Goal: Information Seeking & Learning: Learn about a topic

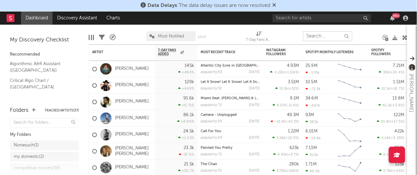
click at [326, 35] on input "text" at bounding box center [327, 36] width 49 height 10
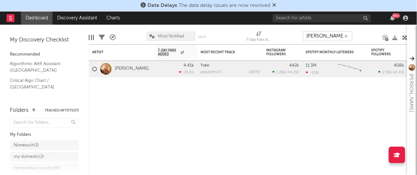
type input "[PERSON_NAME]"
click at [121, 70] on link "[PERSON_NAME]" at bounding box center [132, 69] width 34 height 6
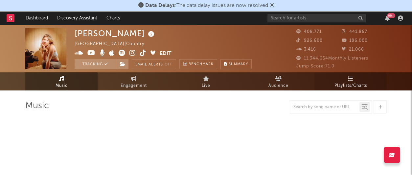
select select "6m"
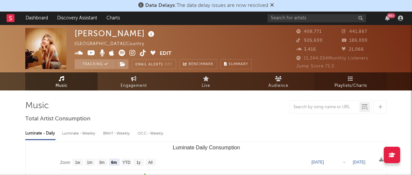
click at [352, 79] on icon at bounding box center [351, 78] width 6 height 5
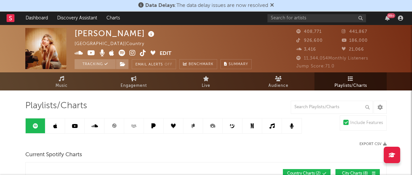
click at [56, 126] on icon at bounding box center [55, 125] width 4 height 5
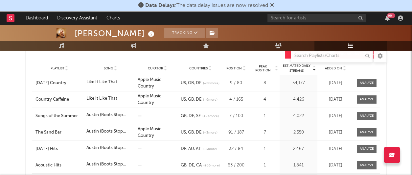
scroll to position [109, 0]
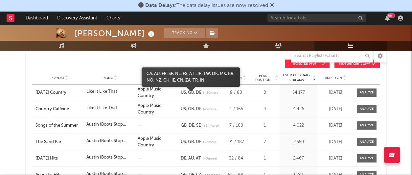
click at [203, 95] on span "(+ 20 more)" at bounding box center [211, 92] width 16 height 5
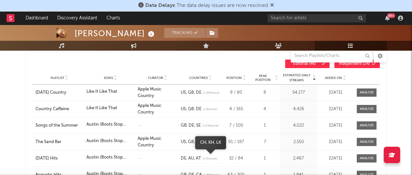
click at [212, 156] on span "(+ 3 more)" at bounding box center [210, 158] width 14 height 5
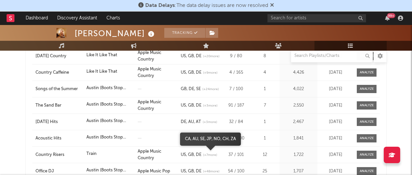
click at [207, 152] on div at bounding box center [210, 152] width 61 height 12
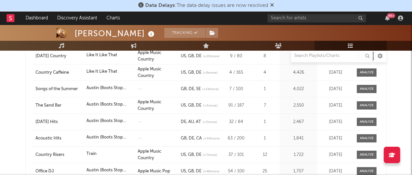
scroll to position [182, 0]
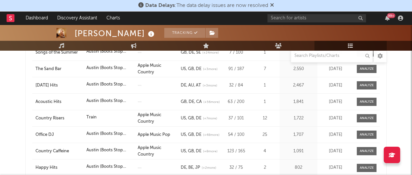
click at [198, 132] on link "DE" at bounding box center [198, 134] width 8 height 4
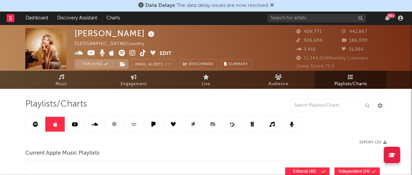
scroll to position [0, 0]
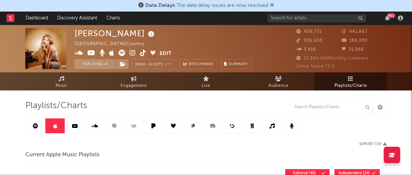
click at [38, 123] on link at bounding box center [36, 125] width 20 height 15
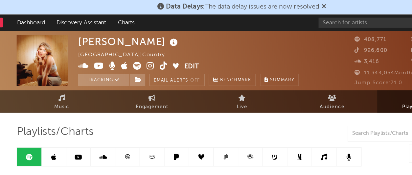
click at [134, 126] on icon at bounding box center [134, 125] width 8 height 5
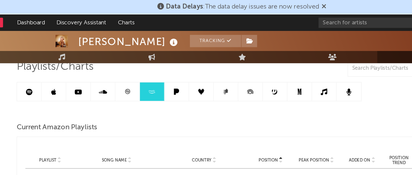
scroll to position [34, 0]
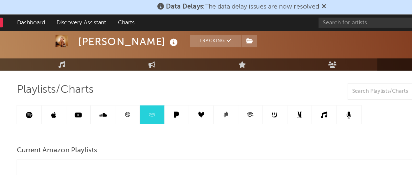
click at [77, 92] on icon at bounding box center [75, 91] width 6 height 5
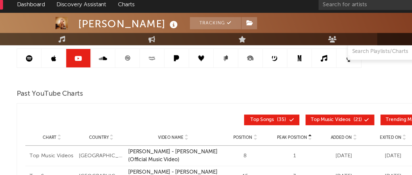
scroll to position [65, 0]
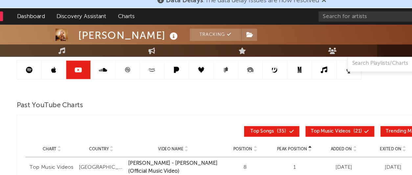
click at [36, 63] on icon at bounding box center [35, 60] width 5 height 5
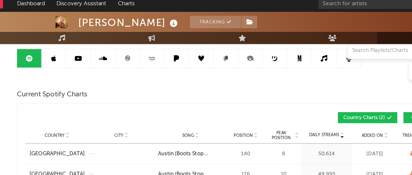
scroll to position [64, 0]
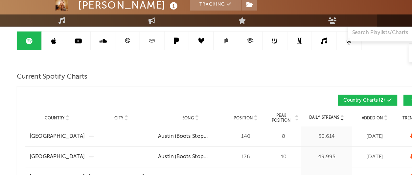
click at [55, 60] on icon at bounding box center [55, 61] width 4 height 5
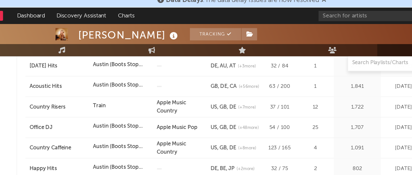
scroll to position [210, 0]
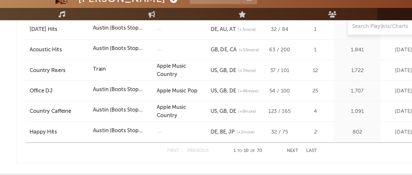
click at [249, 156] on button "Next" at bounding box center [246, 155] width 9 height 4
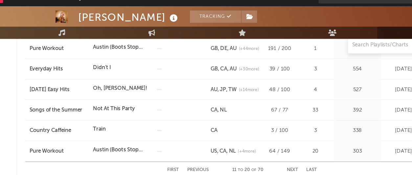
scroll to position [209, 0]
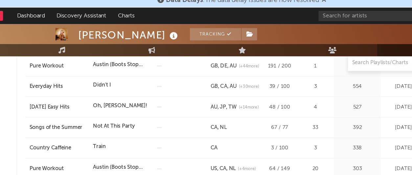
click at [186, 56] on link "GB" at bounding box center [184, 58] width 6 height 4
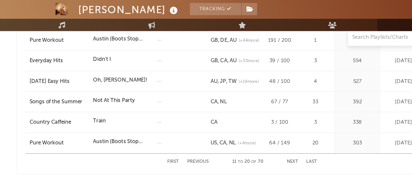
scroll to position [210, 0]
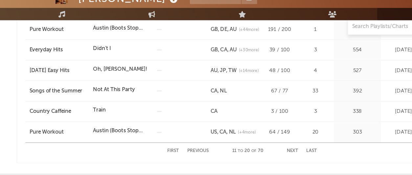
click at [249, 154] on button "Next" at bounding box center [246, 155] width 9 height 4
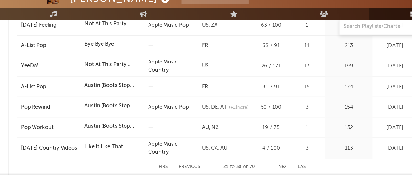
scroll to position [206, 0]
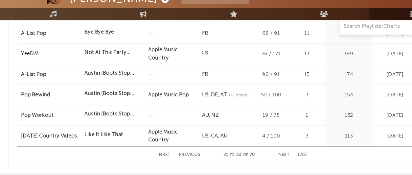
click at [246, 157] on button "Next" at bounding box center [246, 159] width 9 height 4
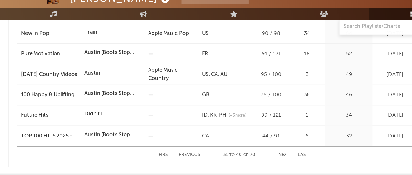
click at [245, 157] on button "Next" at bounding box center [246, 159] width 9 height 4
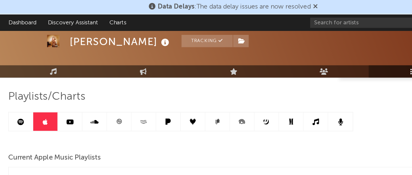
scroll to position [0, 0]
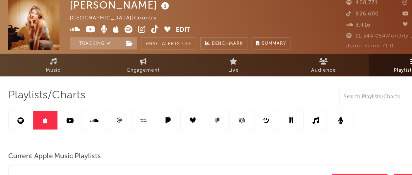
click at [74, 124] on icon at bounding box center [75, 125] width 6 height 5
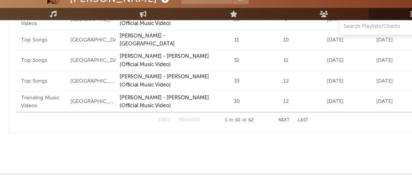
scroll to position [241, 0]
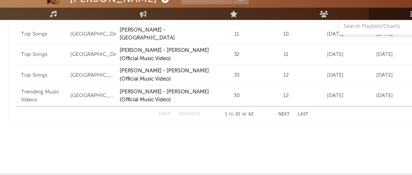
click at [250, 125] on button "Next" at bounding box center [246, 127] width 9 height 4
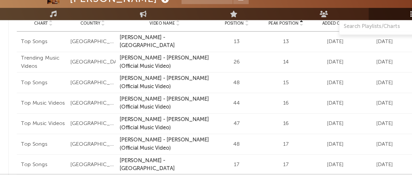
scroll to position [147, 0]
